Goal: Transaction & Acquisition: Purchase product/service

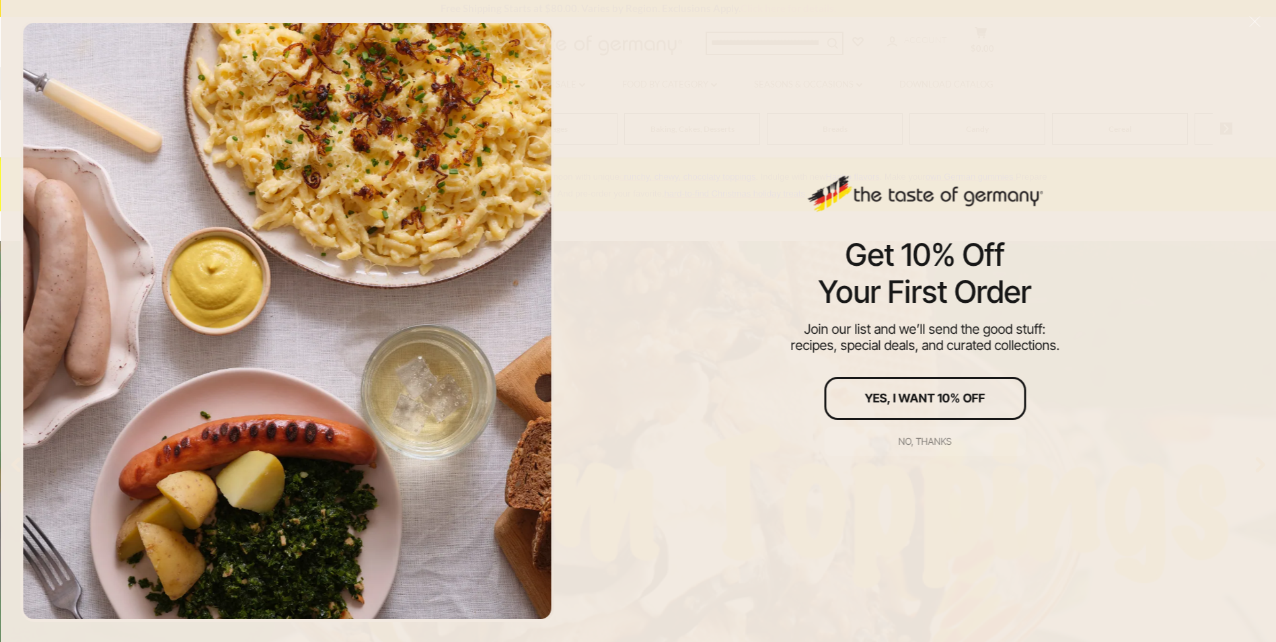
click at [931, 441] on div "No, thanks" at bounding box center [925, 441] width 53 height 9
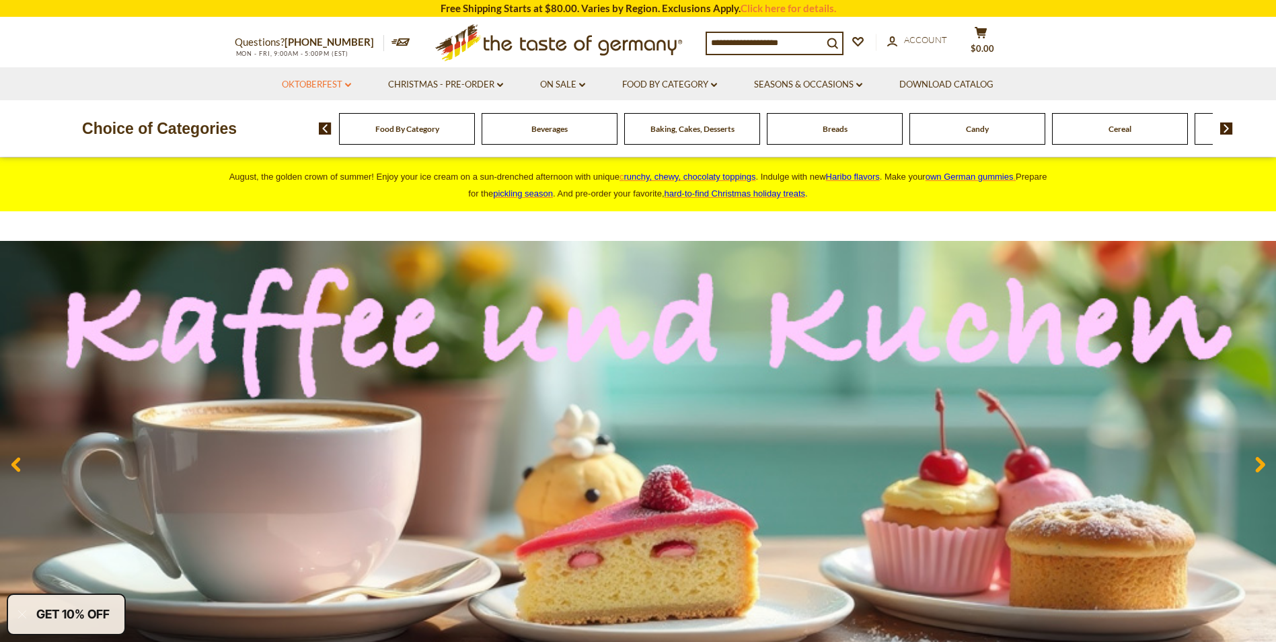
click at [340, 84] on link "Oktoberfest dropdown_arrow" at bounding box center [316, 84] width 69 height 15
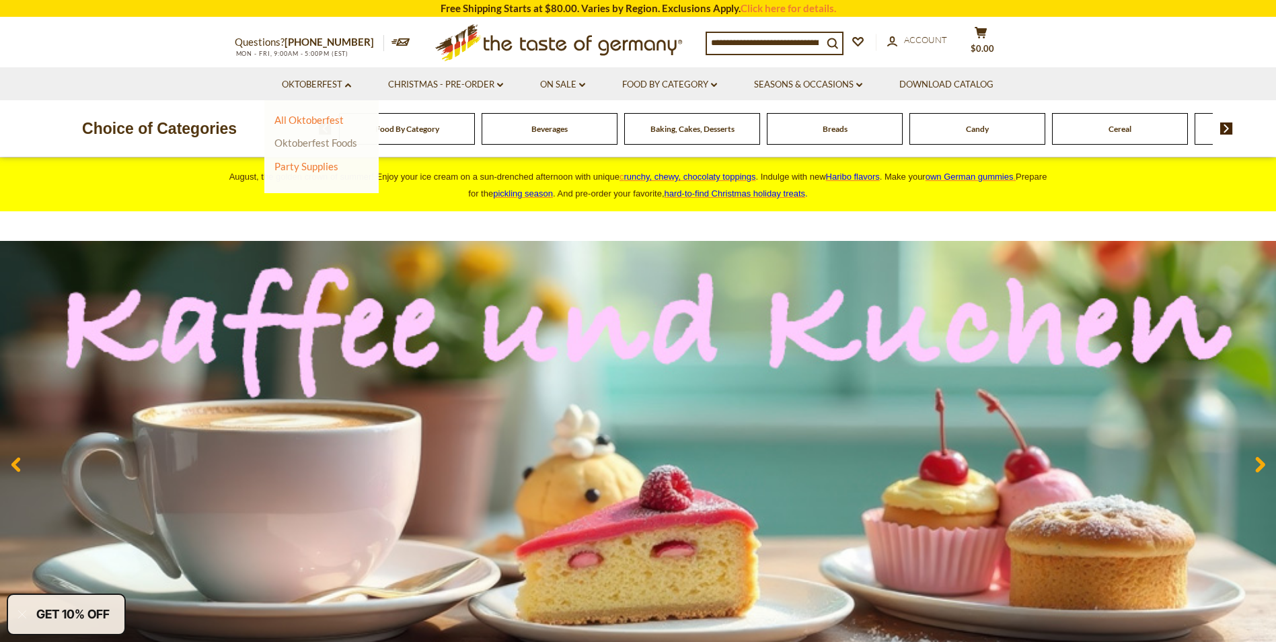
click at [307, 141] on link "Oktoberfest Foods" at bounding box center [316, 143] width 83 height 12
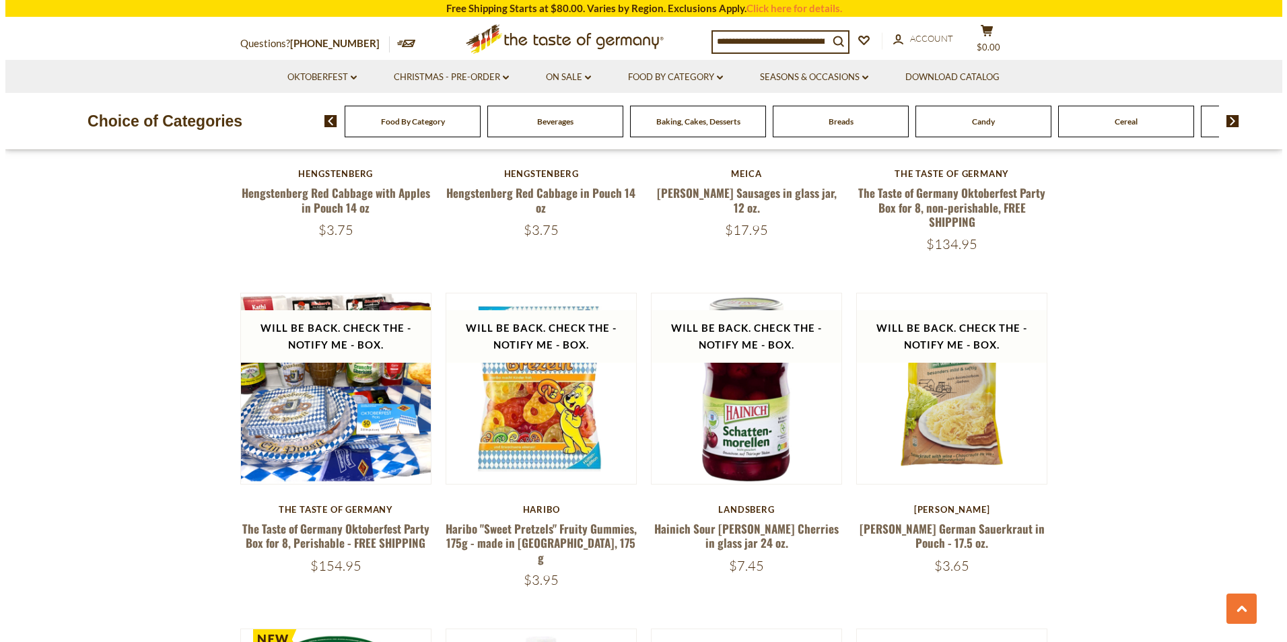
scroll to position [1077, 0]
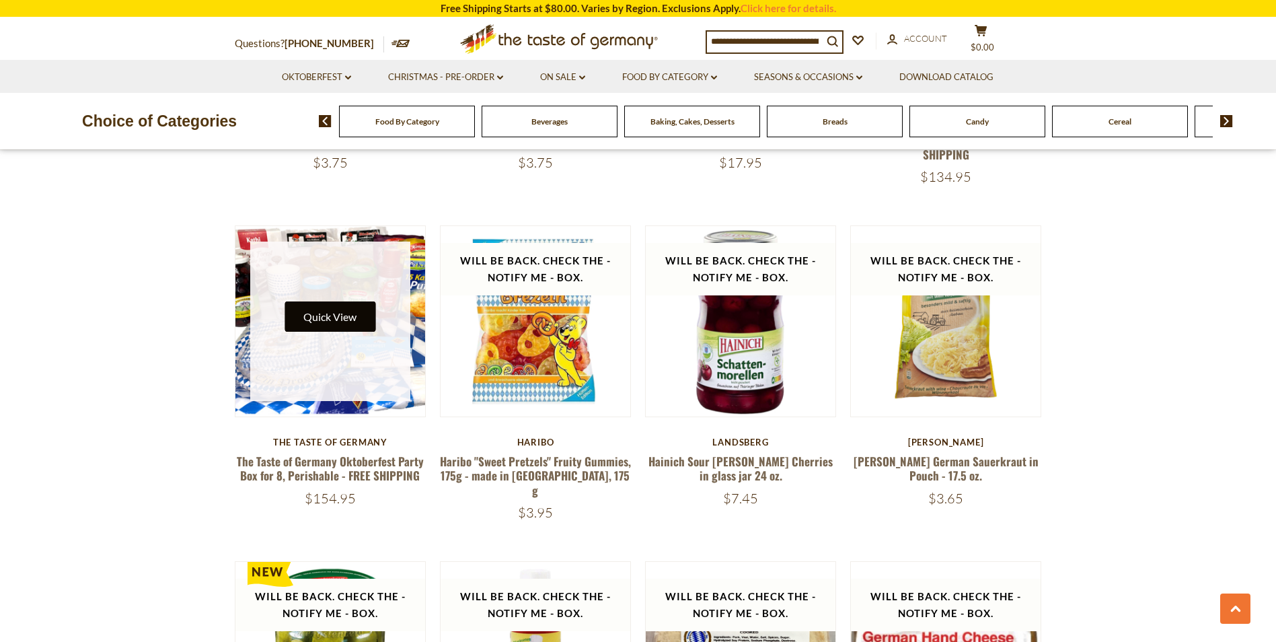
click at [340, 316] on button "Quick View" at bounding box center [330, 316] width 91 height 30
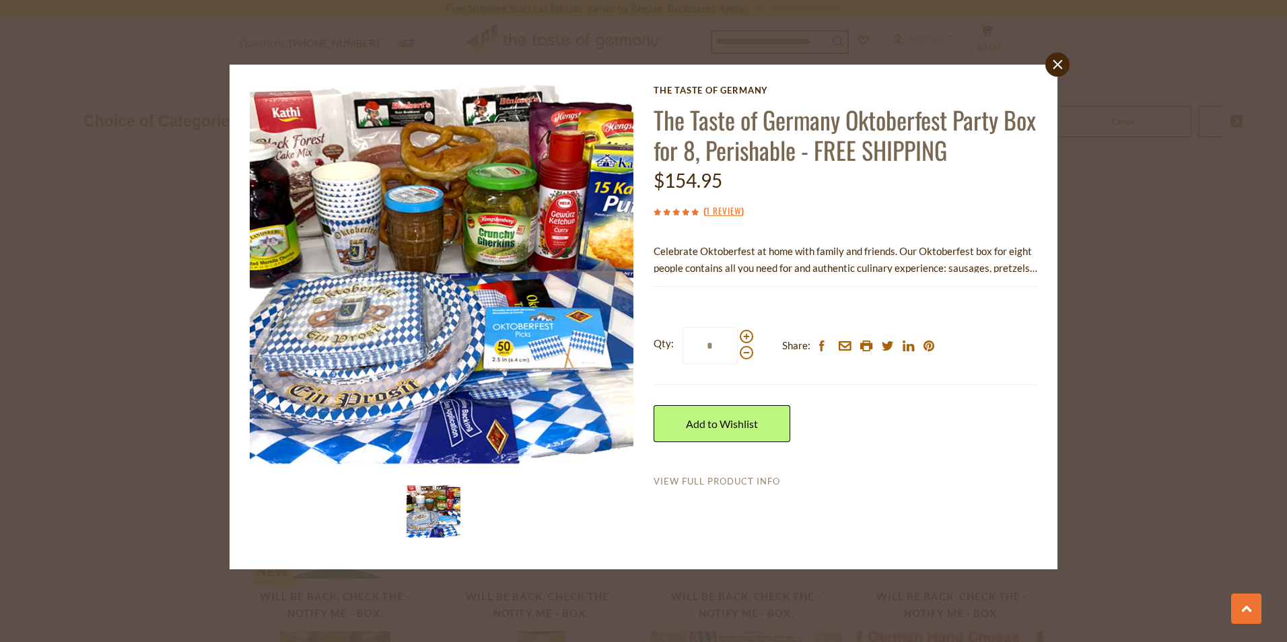
click at [709, 482] on link "View Full Product Info" at bounding box center [716, 482] width 126 height 12
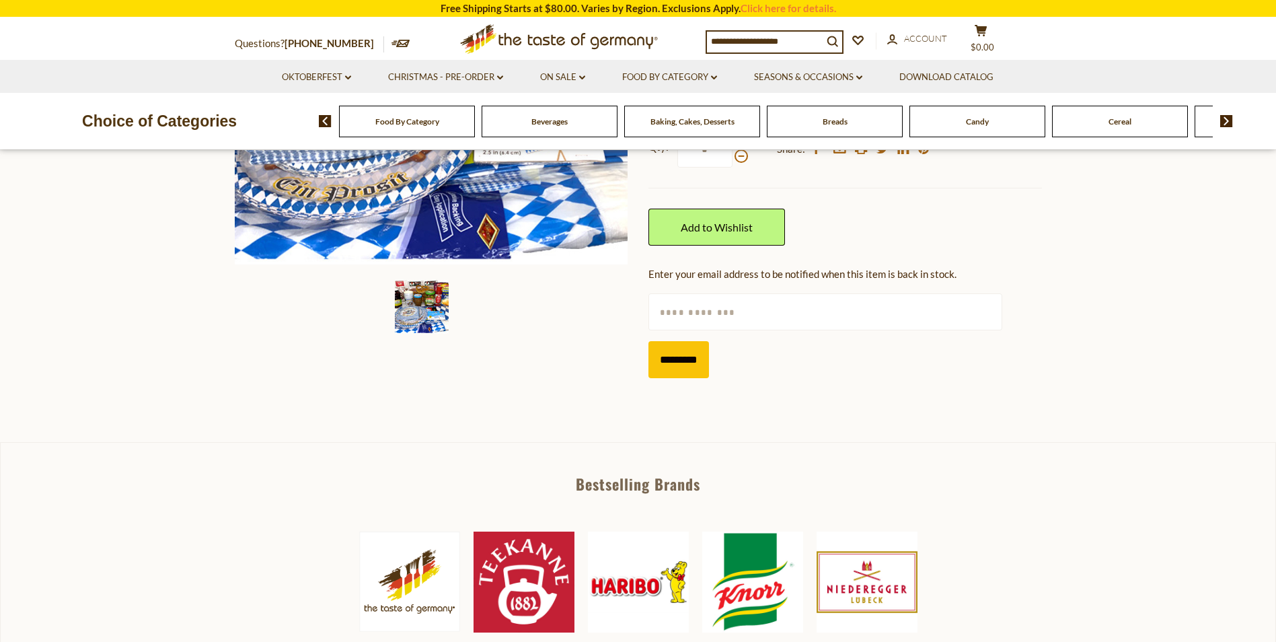
scroll to position [135, 0]
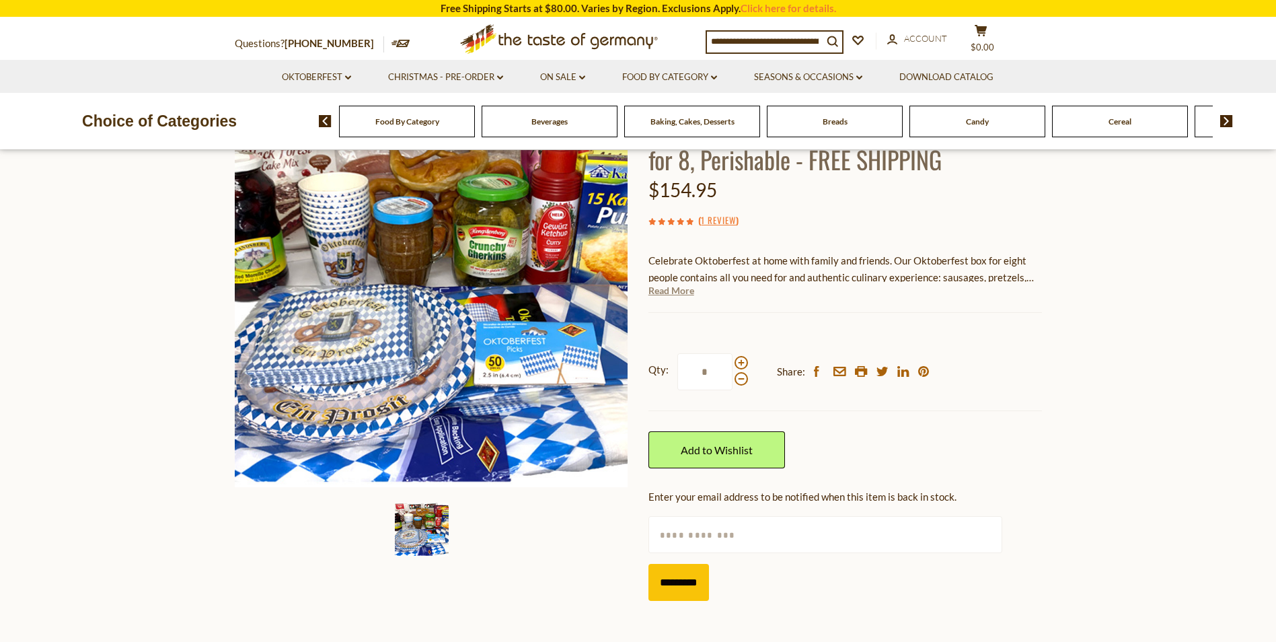
click at [667, 292] on link "Read More" at bounding box center [672, 290] width 46 height 13
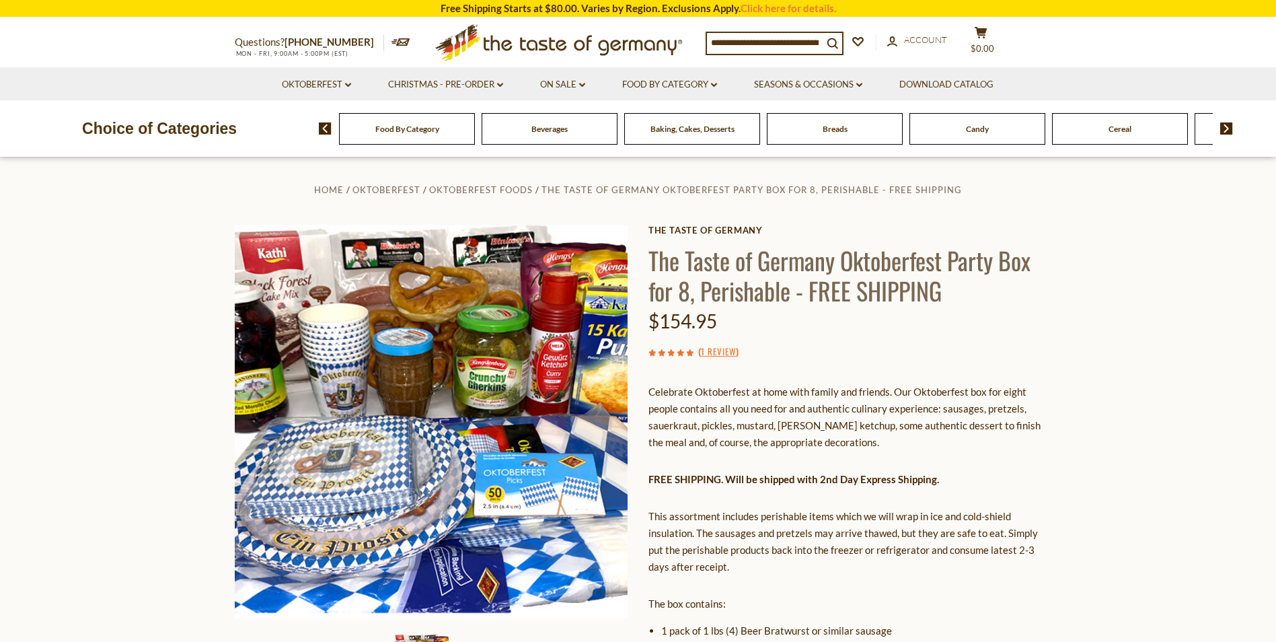
scroll to position [0, 0]
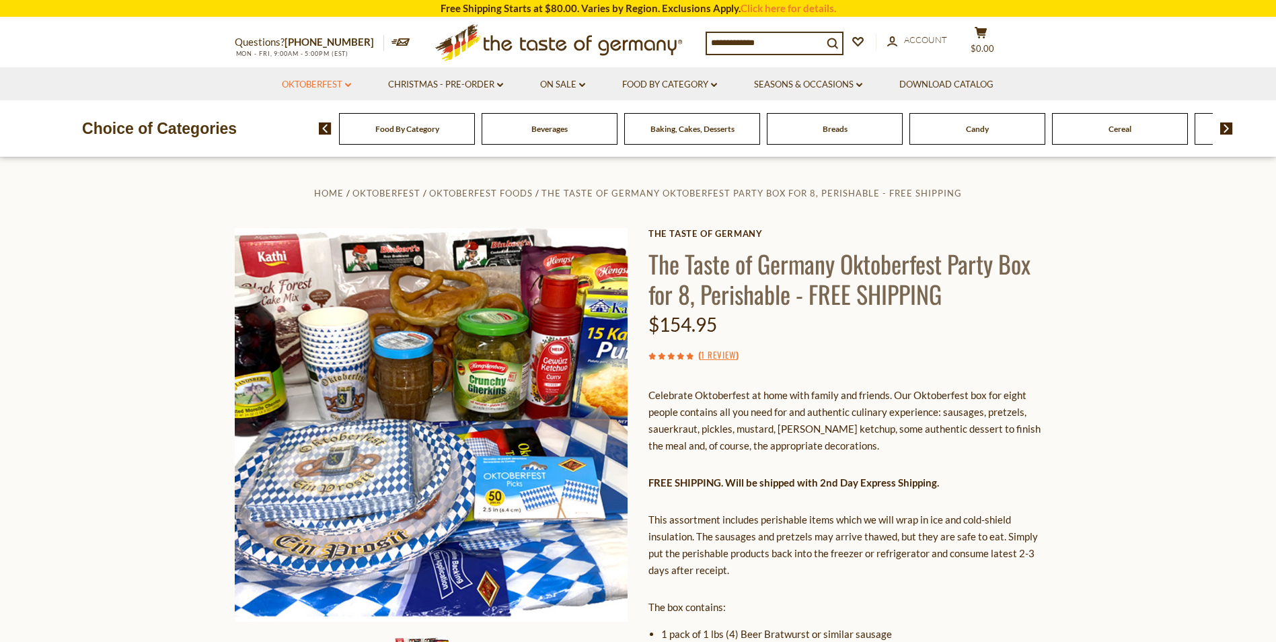
click at [347, 89] on link "Oktoberfest dropdown_arrow" at bounding box center [316, 84] width 69 height 15
click at [314, 119] on link "All Oktoberfest" at bounding box center [309, 120] width 69 height 12
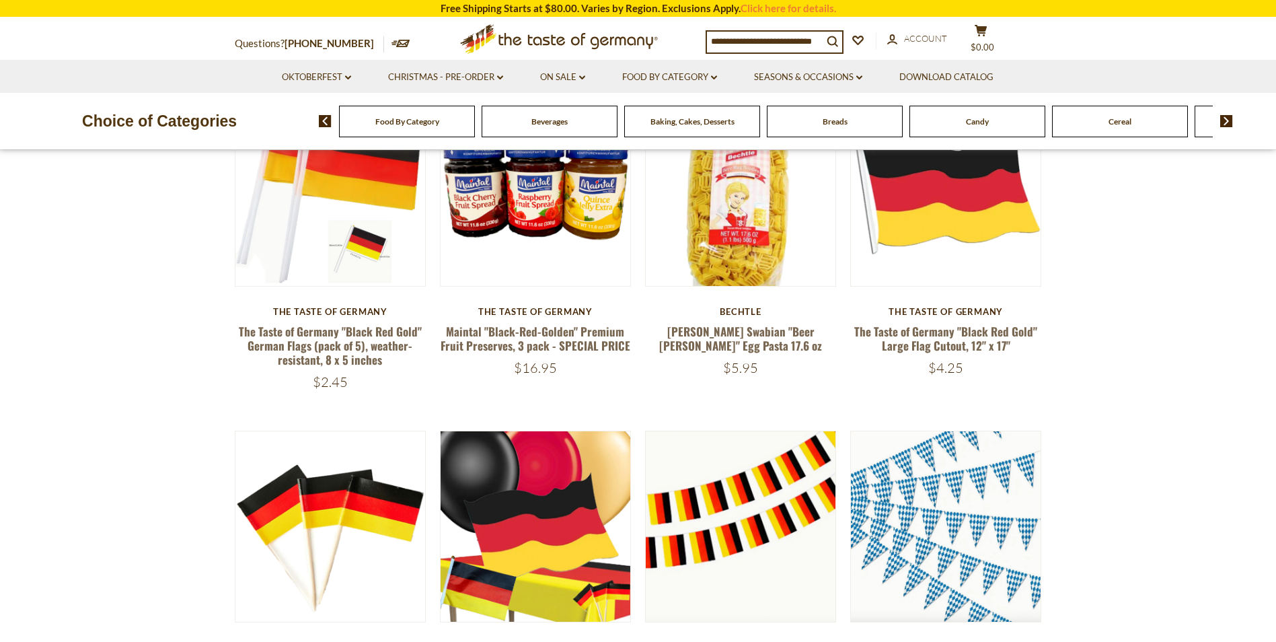
scroll to position [336, 0]
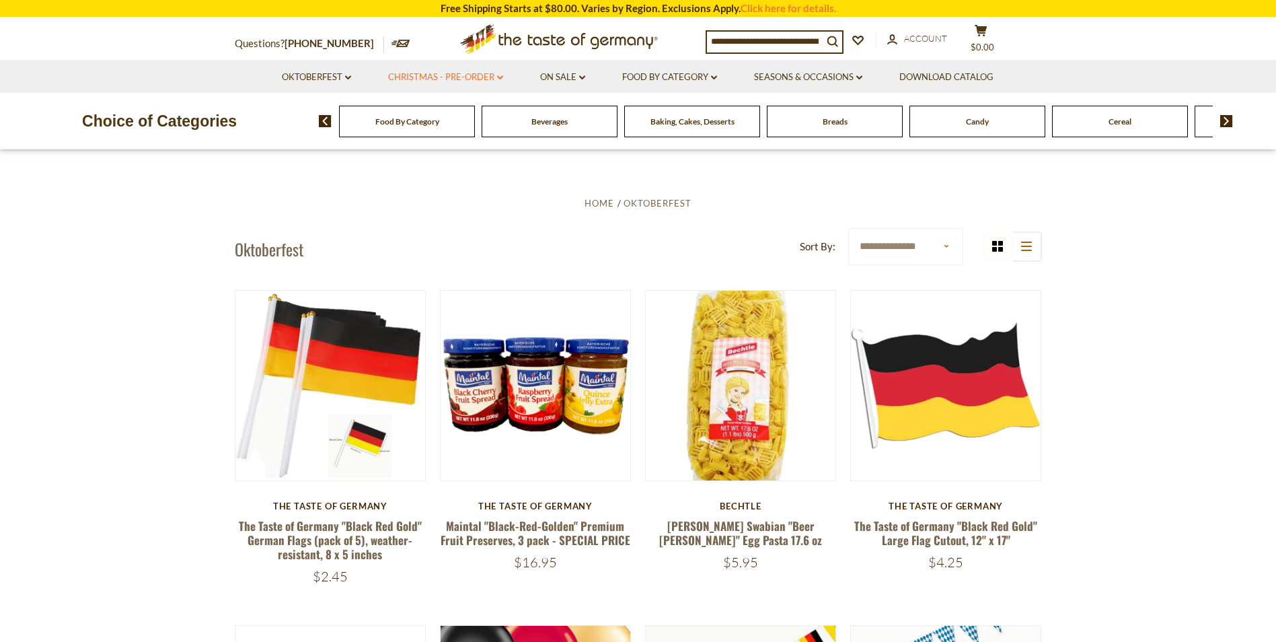
click at [486, 78] on link "Christmas - PRE-ORDER dropdown_arrow" at bounding box center [445, 77] width 115 height 15
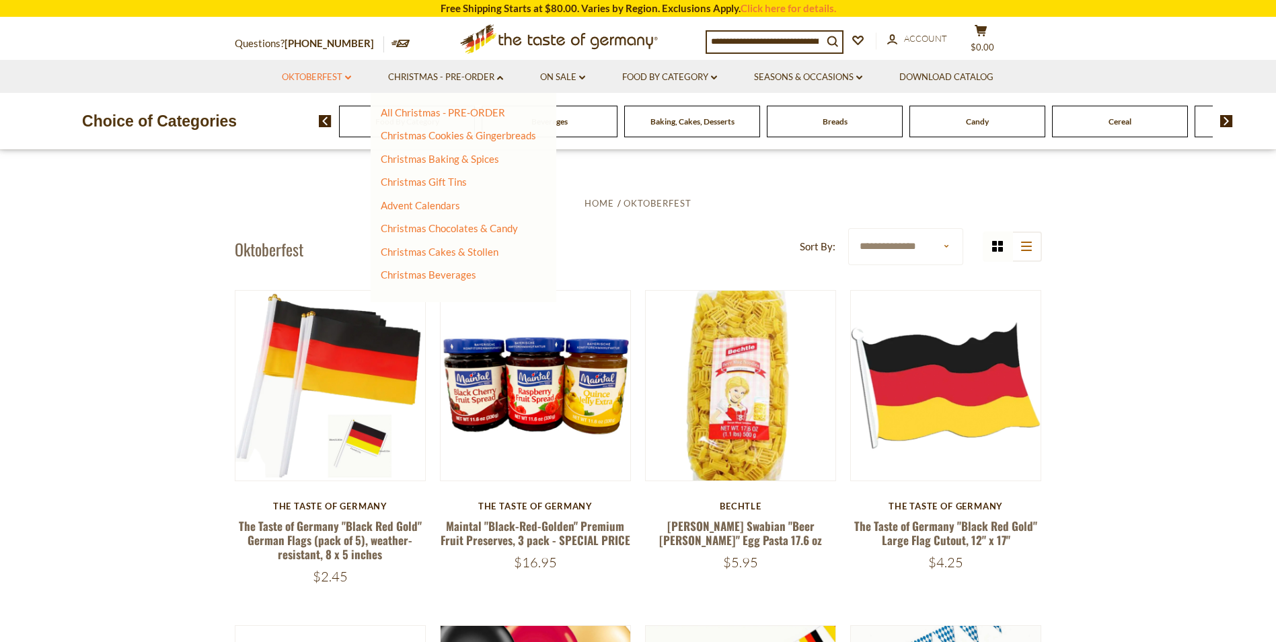
click at [345, 80] on link "Oktoberfest dropdown_arrow" at bounding box center [316, 77] width 69 height 15
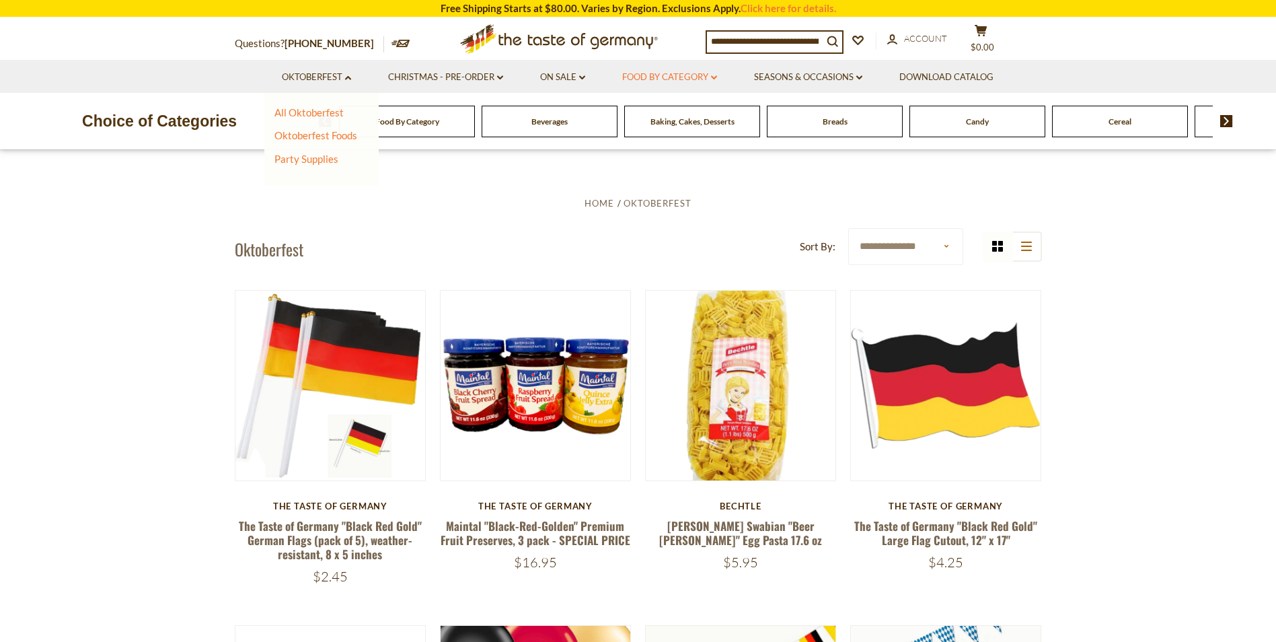
click at [715, 77] on icon at bounding box center [714, 77] width 6 height 4
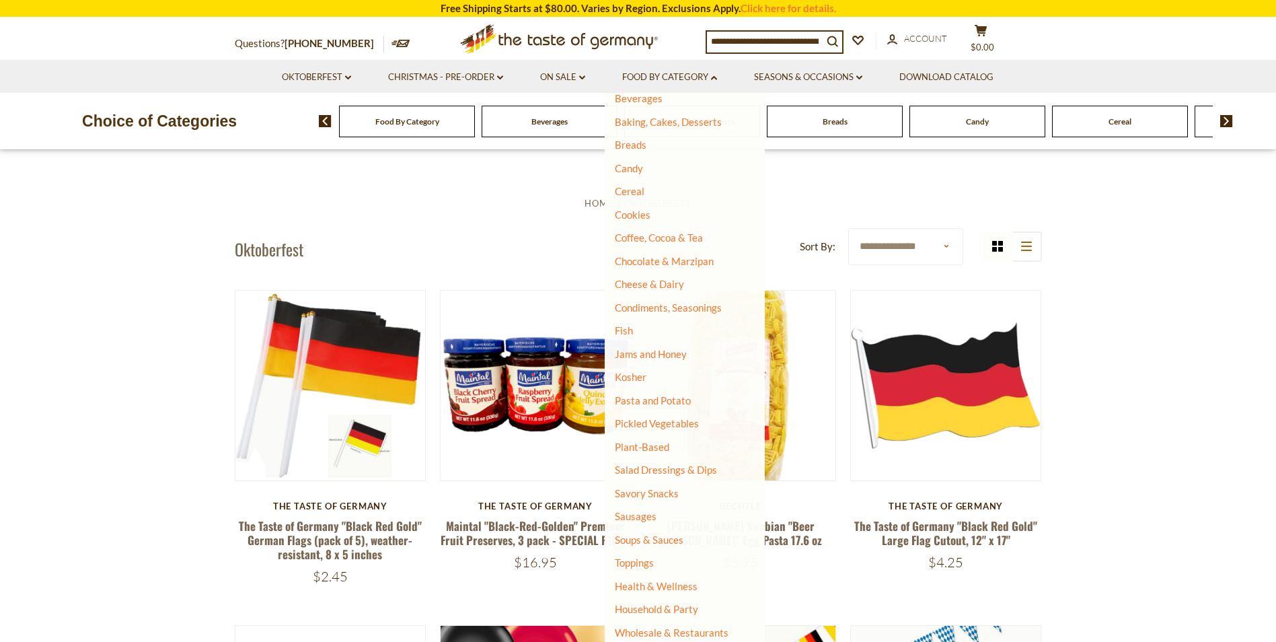
scroll to position [404, 0]
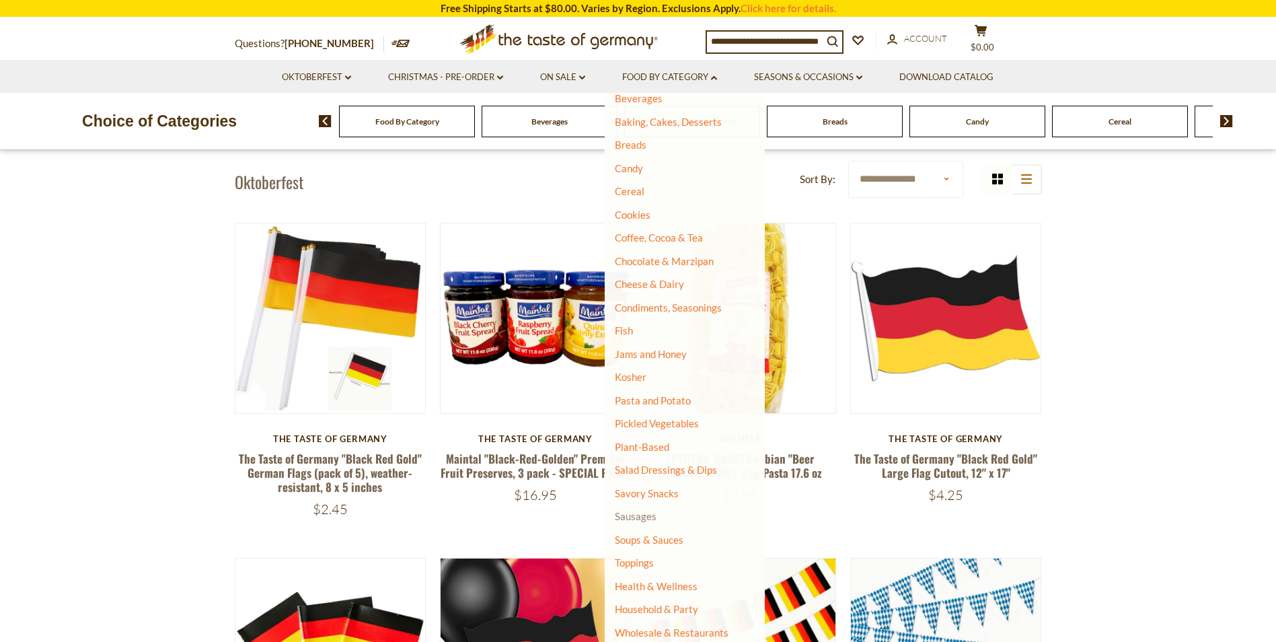
click at [639, 515] on link "Sausages" at bounding box center [636, 516] width 42 height 12
